Goal: Find specific page/section: Find specific page/section

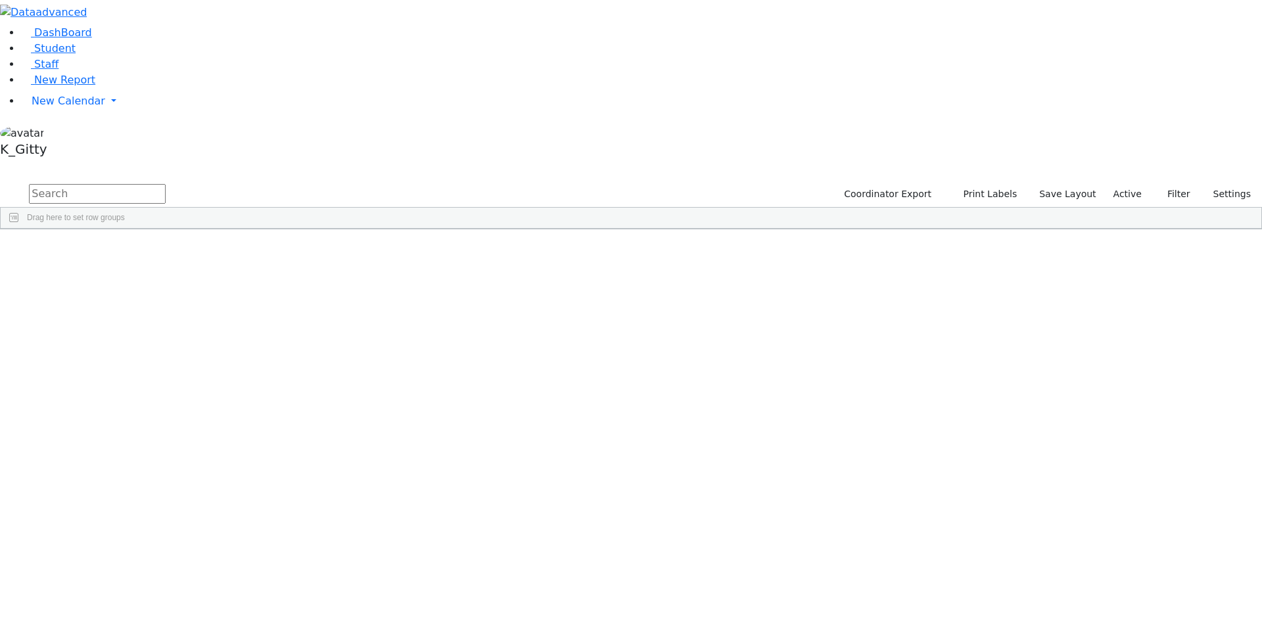
click at [166, 184] on input "text" at bounding box center [97, 194] width 137 height 20
click at [0, 182] on button "submit" at bounding box center [13, 194] width 26 height 25
click at [250, 453] on div "[PERSON_NAME]" at bounding box center [209, 462] width 83 height 18
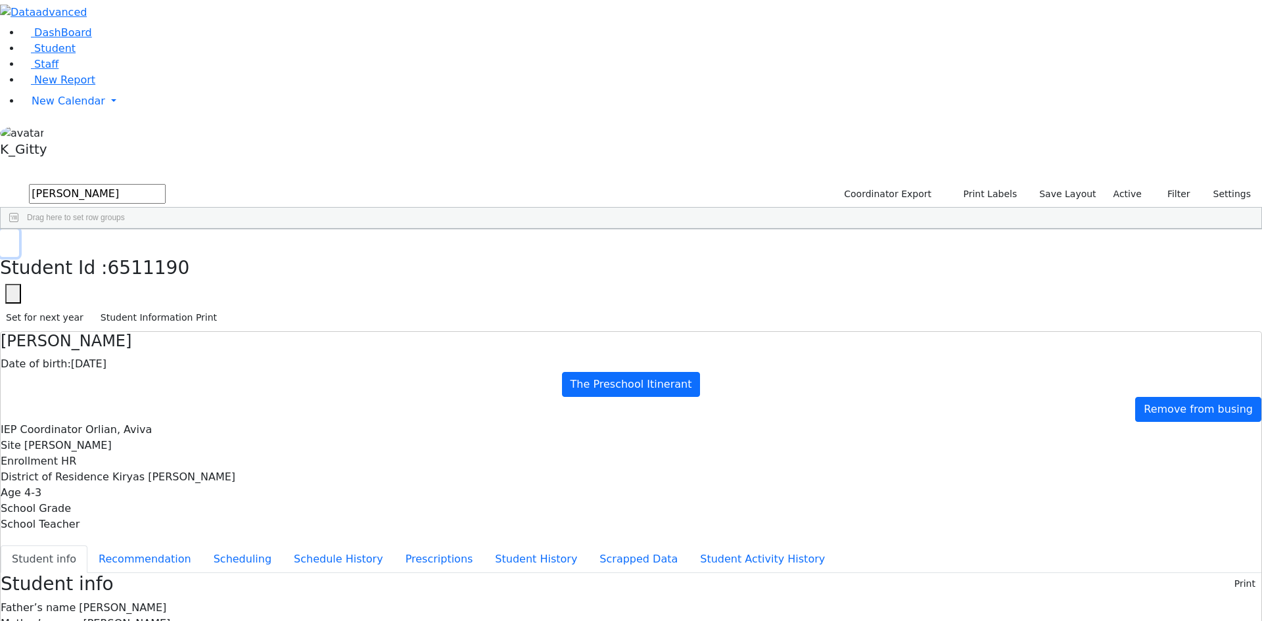
click at [19, 229] on button "button" at bounding box center [9, 243] width 19 height 28
drag, startPoint x: 233, startPoint y: 57, endPoint x: 145, endPoint y: 48, distance: 89.2
click at [149, 50] on div "DashBoard Student Staff New Report New Calendar Calendar K_Gitty" at bounding box center [631, 548] width 1262 height 1097
click at [166, 184] on input "[PERSON_NAME]" at bounding box center [97, 194] width 137 height 20
type input "g"
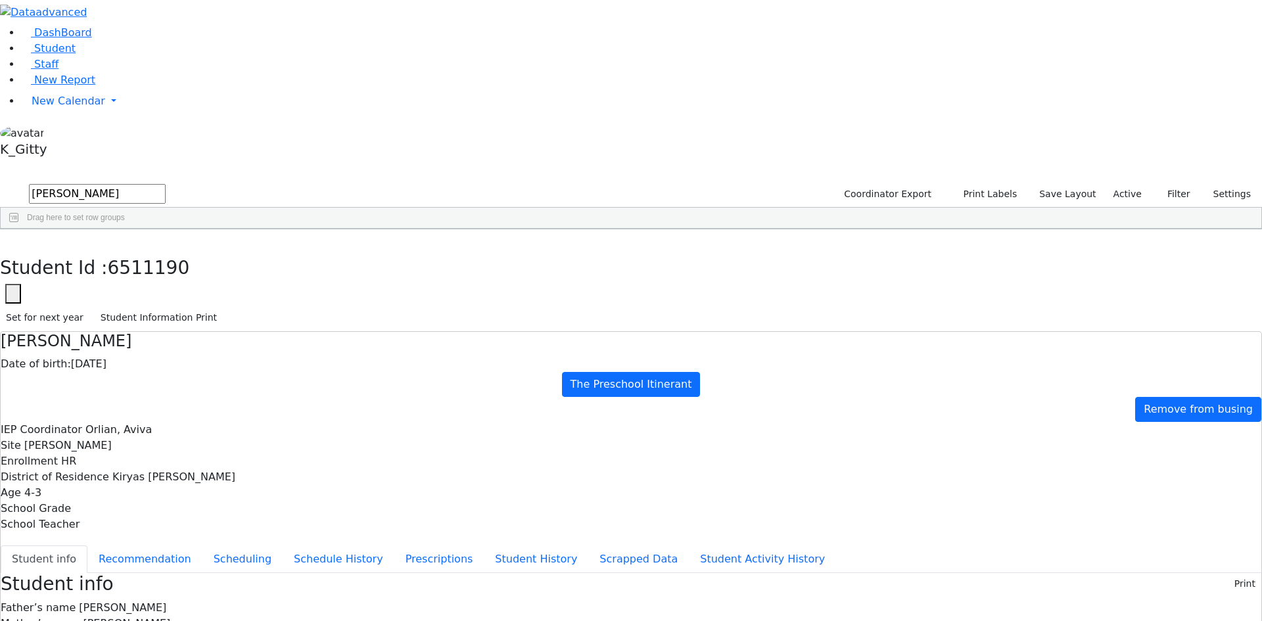
type input "[PERSON_NAME]"
click at [0, 182] on button "submit" at bounding box center [13, 194] width 26 height 25
click at [168, 250] on div "Gluck" at bounding box center [126, 259] width 83 height 18
